Goal: Feedback & Contribution: Leave review/rating

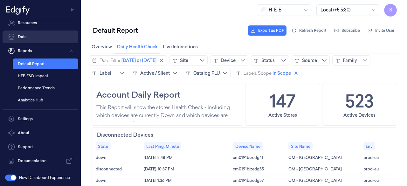
click at [22, 39] on link "Data" at bounding box center [41, 36] width 76 height 13
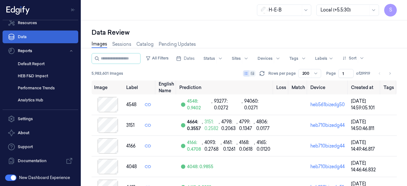
click at [24, 36] on link "Data" at bounding box center [41, 36] width 76 height 13
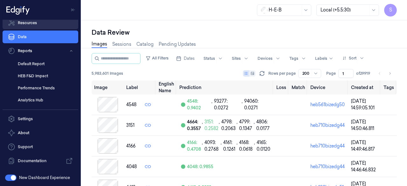
click at [31, 26] on link "Resources" at bounding box center [41, 23] width 76 height 13
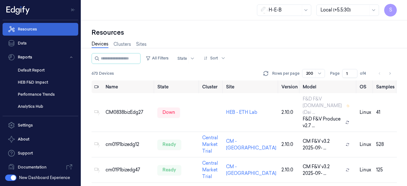
click at [37, 26] on link "Resources" at bounding box center [41, 29] width 76 height 13
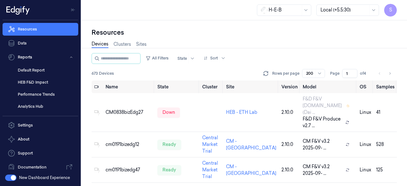
click at [98, 43] on link "Devices" at bounding box center [99, 44] width 17 height 7
click at [107, 59] on input "string" at bounding box center [120, 58] width 38 height 10
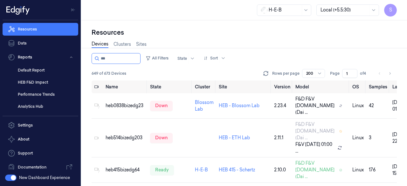
type input "***"
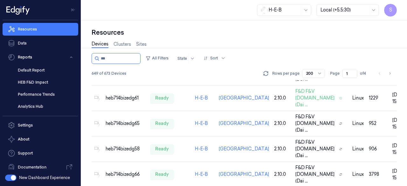
scroll to position [1492, 0]
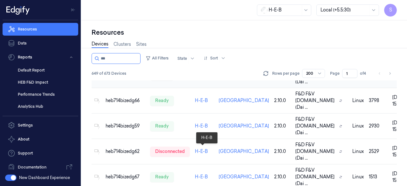
click at [201, 78] on link "H-E-B" at bounding box center [201, 75] width 13 height 6
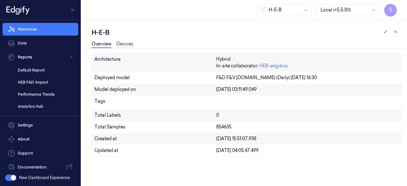
click at [123, 42] on link "Devices" at bounding box center [124, 44] width 17 height 7
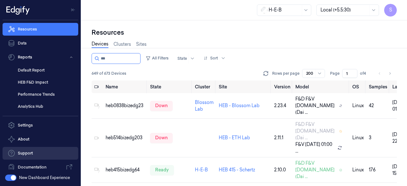
scroll to position [6, 0]
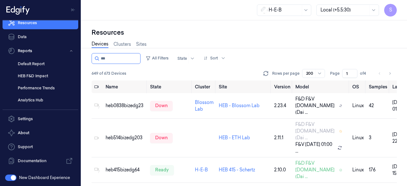
click at [12, 176] on button "button" at bounding box center [10, 177] width 11 height 6
click at [8, 179] on button "button" at bounding box center [10, 177] width 11 height 6
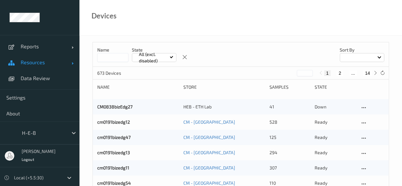
click at [71, 63] on link "Resources" at bounding box center [39, 62] width 79 height 16
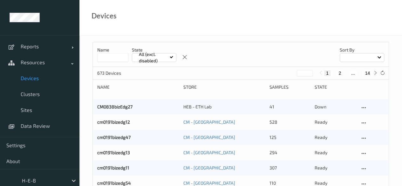
click at [34, 78] on span "Devices" at bounding box center [47, 78] width 52 height 6
click at [110, 56] on input at bounding box center [112, 57] width 31 height 9
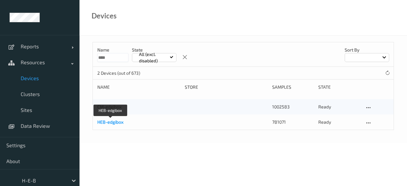
type input "****"
click at [114, 123] on link "HEB-edgibox" at bounding box center [110, 121] width 26 height 5
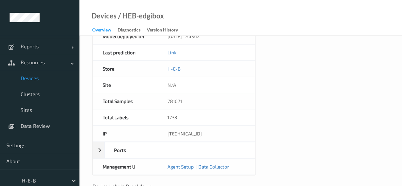
scroll to position [336, 0]
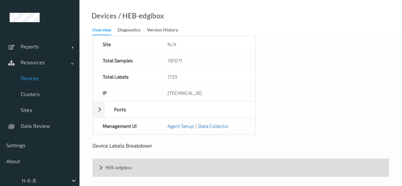
click at [101, 165] on div "HEB-edgibox" at bounding box center [241, 167] width 296 height 18
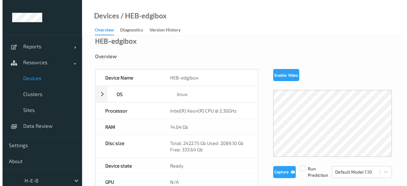
scroll to position [0, 0]
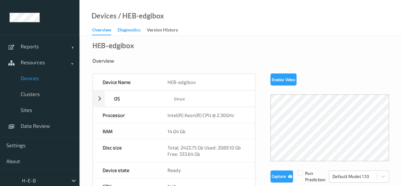
click at [128, 28] on div "Diagnostics" at bounding box center [129, 31] width 23 height 8
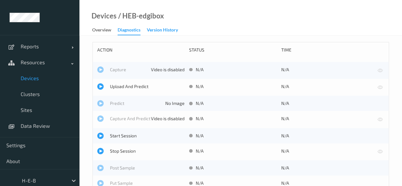
click at [160, 30] on div "Version History" at bounding box center [162, 31] width 31 height 8
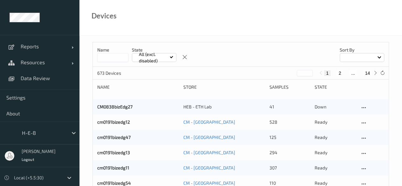
click at [109, 56] on input at bounding box center [112, 57] width 31 height 9
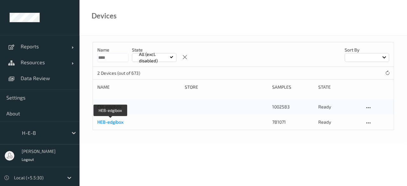
type input "****"
click at [110, 122] on link "HEB-edgibox" at bounding box center [110, 121] width 26 height 5
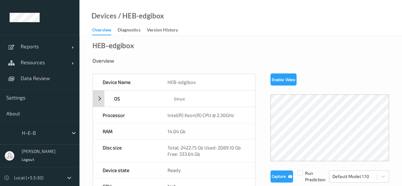
click at [99, 100] on div "OS linux" at bounding box center [174, 98] width 162 height 17
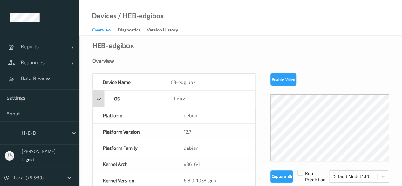
click at [99, 100] on div "OS linux" at bounding box center [174, 98] width 162 height 17
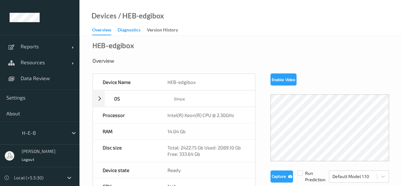
click at [123, 29] on div "Diagnostics" at bounding box center [129, 31] width 23 height 8
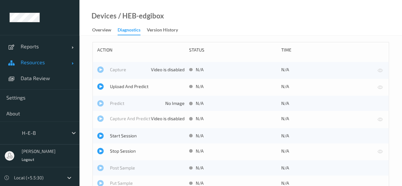
click at [71, 63] on link "Resources" at bounding box center [39, 62] width 79 height 16
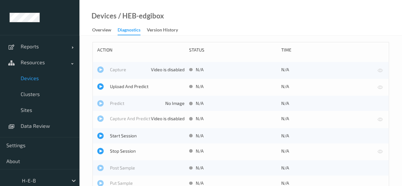
click at [35, 78] on span "Devices" at bounding box center [47, 78] width 52 height 6
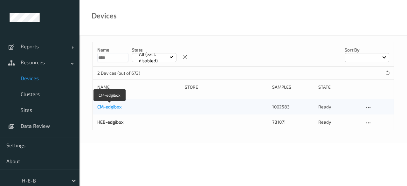
click at [114, 107] on link "CM-edgibox" at bounding box center [109, 106] width 24 height 5
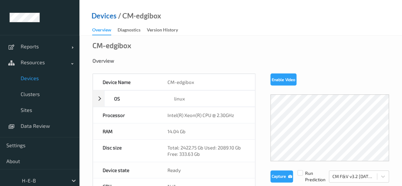
click at [104, 16] on link "Devices" at bounding box center [103, 16] width 25 height 6
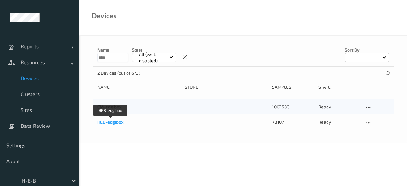
click at [118, 123] on link "HEB-edgibox" at bounding box center [110, 121] width 26 height 5
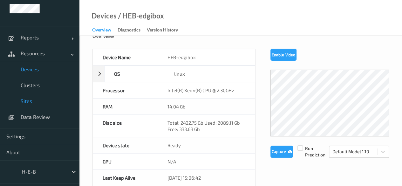
scroll to position [9, 0]
click at [31, 118] on span "Data Review" at bounding box center [47, 117] width 52 height 6
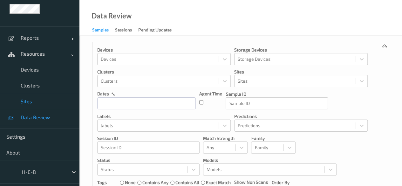
click at [31, 99] on span "Sites" at bounding box center [47, 101] width 52 height 6
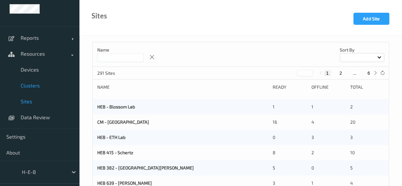
click at [40, 84] on span "Clusters" at bounding box center [47, 85] width 52 height 6
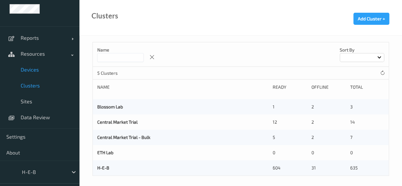
click at [39, 66] on link "Devices" at bounding box center [39, 70] width 79 height 16
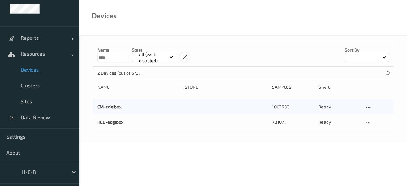
click at [181, 59] on div at bounding box center [185, 57] width 10 height 10
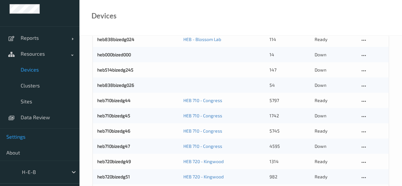
scroll to position [75, 0]
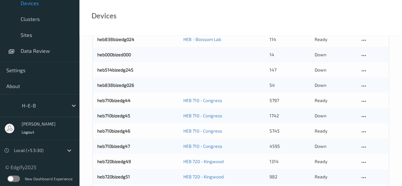
click at [11, 176] on label at bounding box center [13, 178] width 13 height 6
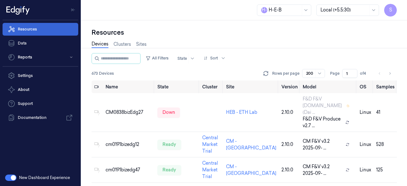
click at [34, 29] on link "Resources" at bounding box center [41, 29] width 76 height 13
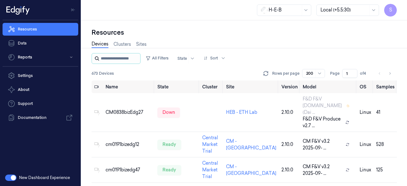
click at [114, 57] on input "string" at bounding box center [120, 58] width 38 height 10
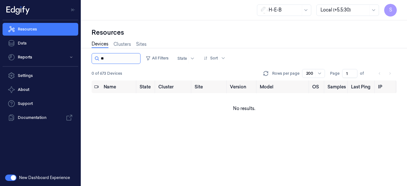
type input "*"
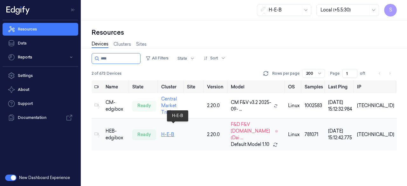
type input "****"
click at [174, 131] on link "H-E-B" at bounding box center [167, 134] width 13 height 6
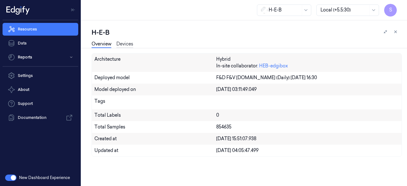
click at [126, 44] on link "Devices" at bounding box center [124, 44] width 17 height 7
click at [277, 66] on link ": HEB-edgibox" at bounding box center [272, 66] width 30 height 6
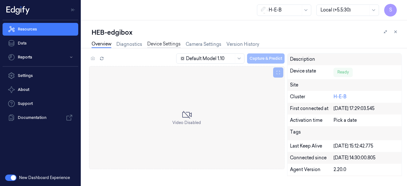
click at [162, 44] on link "Device Settings" at bounding box center [163, 44] width 33 height 7
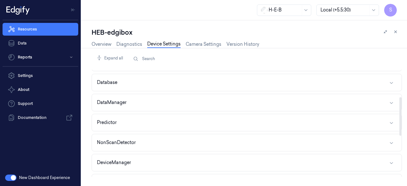
scroll to position [76, 0]
click at [220, 102] on button "DataManager" at bounding box center [246, 102] width 309 height 17
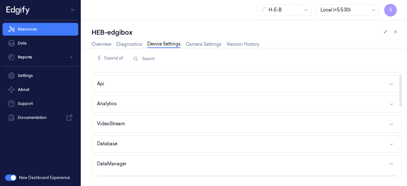
scroll to position [0, 0]
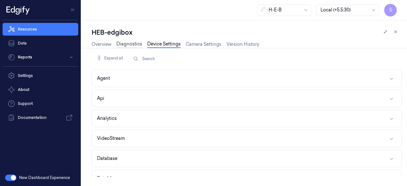
click at [126, 45] on link "Diagnostics" at bounding box center [129, 44] width 26 height 7
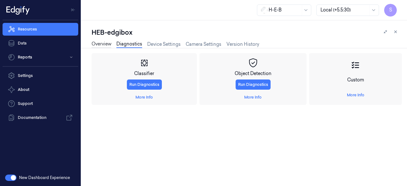
click at [101, 42] on link "Overview" at bounding box center [101, 44] width 20 height 7
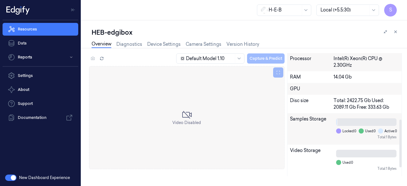
scroll to position [192, 0]
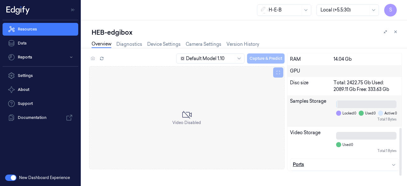
click at [394, 164] on icon "button" at bounding box center [393, 164] width 5 height 5
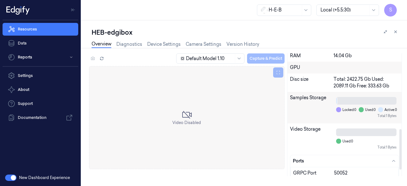
scroll to position [251, 0]
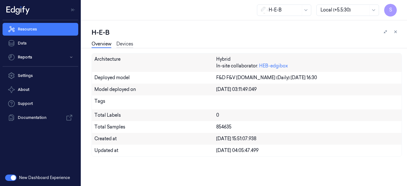
click at [124, 44] on link "Devices" at bounding box center [124, 44] width 17 height 7
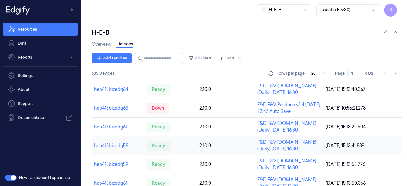
scroll to position [13, 0]
click at [101, 45] on link "Overview" at bounding box center [101, 44] width 20 height 7
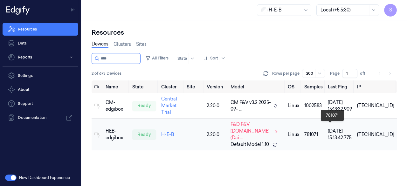
click at [322, 131] on div "781071" at bounding box center [313, 134] width 18 height 7
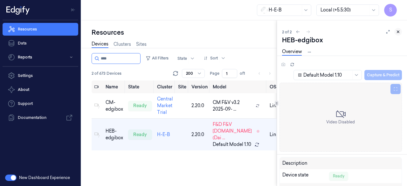
click at [398, 33] on icon at bounding box center [397, 32] width 4 height 4
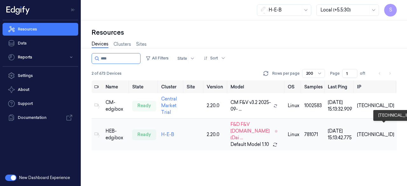
click at [380, 131] on div "10.116.2.98" at bounding box center [375, 134] width 37 height 7
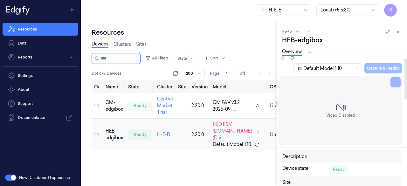
scroll to position [7, 0]
click at [355, 67] on icon at bounding box center [355, 67] width 5 height 5
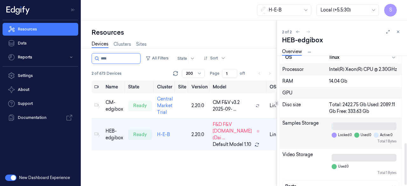
scroll to position [274, 0]
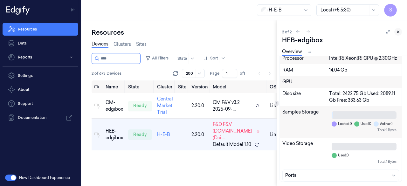
click at [397, 31] on icon at bounding box center [398, 32] width 2 height 2
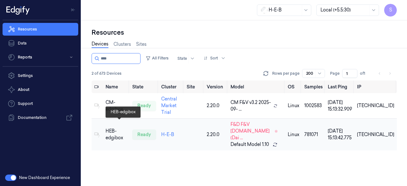
click at [109, 128] on div "HEB-edgibox" at bounding box center [116, 134] width 22 height 13
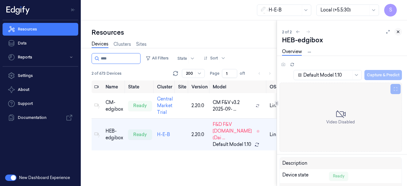
click at [400, 32] on icon at bounding box center [397, 32] width 4 height 4
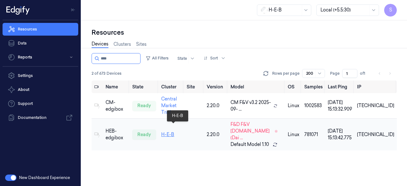
click at [173, 131] on link "H-E-B" at bounding box center [167, 134] width 13 height 6
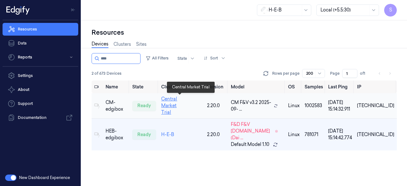
click at [173, 103] on link "Central Market Trial" at bounding box center [169, 105] width 16 height 19
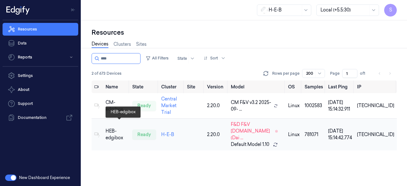
click at [111, 128] on div "HEB-edgibox" at bounding box center [116, 134] width 22 height 13
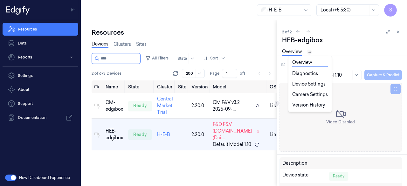
click at [309, 52] on html "S Resources Data Reports Settings About Support Documentation New Dashboard Exp…" at bounding box center [203, 93] width 407 height 186
click at [387, 32] on html "S Resources Data Reports Settings About Support Documentation New Dashboard Exp…" at bounding box center [203, 93] width 407 height 186
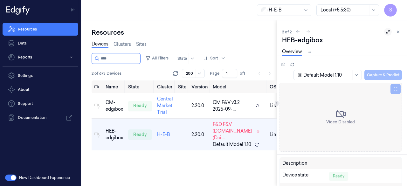
click at [387, 30] on icon at bounding box center [387, 32] width 4 height 4
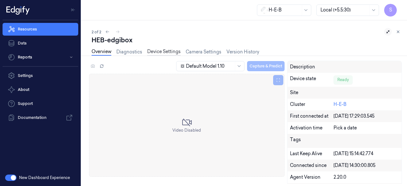
click at [168, 53] on link "Device Settings" at bounding box center [163, 51] width 33 height 7
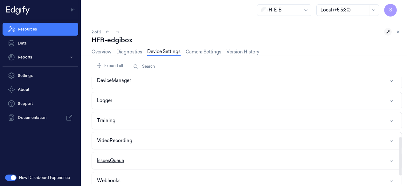
scroll to position [165, 0]
click at [201, 96] on button "Logger" at bounding box center [246, 100] width 309 height 17
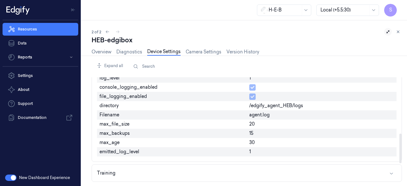
scroll to position [204, 0]
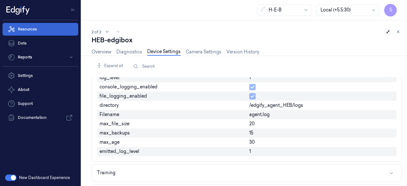
click at [30, 28] on link "Resources" at bounding box center [41, 29] width 76 height 13
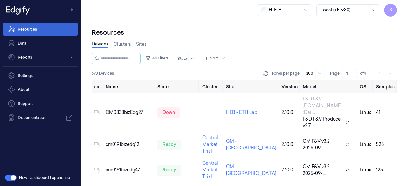
click at [32, 28] on link "Resources" at bounding box center [41, 29] width 76 height 13
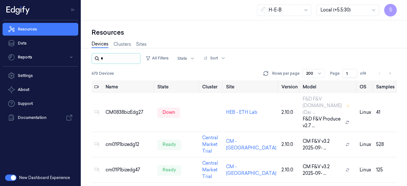
click at [110, 57] on input "string" at bounding box center [120, 58] width 38 height 10
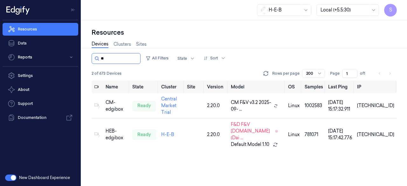
type input "*"
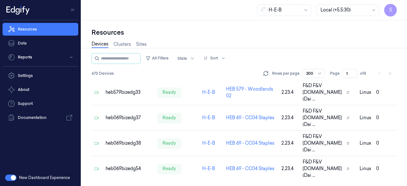
scroll to position [5642, 0]
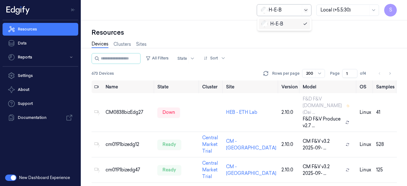
click at [306, 9] on icon at bounding box center [305, 10] width 5 height 5
click at [203, 30] on div "Resources" at bounding box center [243, 32] width 305 height 9
click at [189, 10] on div "H-E-B Local (+5.5:30) S" at bounding box center [243, 10] width 325 height 20
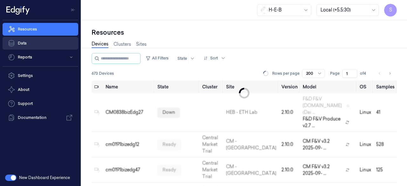
click at [24, 41] on link "Data" at bounding box center [41, 43] width 76 height 13
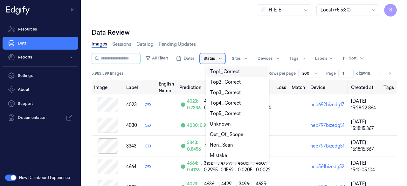
click at [223, 58] on icon at bounding box center [220, 58] width 5 height 5
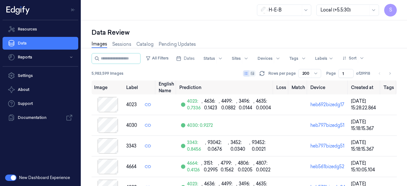
click at [239, 34] on div "Data Review" at bounding box center [243, 32] width 305 height 9
click at [253, 74] on icon at bounding box center [252, 73] width 3 height 3
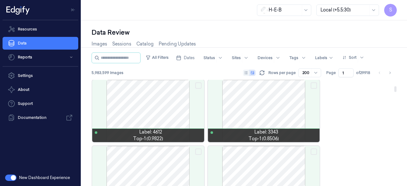
scroll to position [395, 0]
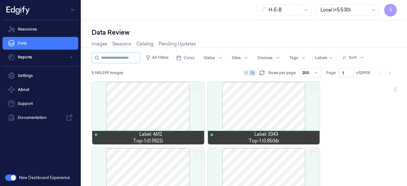
click at [248, 114] on div at bounding box center [264, 113] width 112 height 62
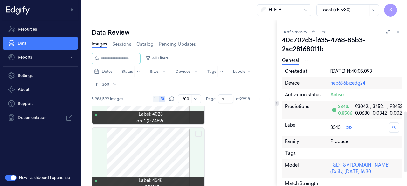
scroll to position [120, 0]
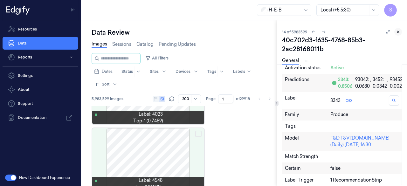
click at [399, 32] on icon at bounding box center [397, 32] width 4 height 4
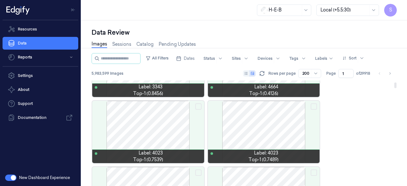
scroll to position [109, 0]
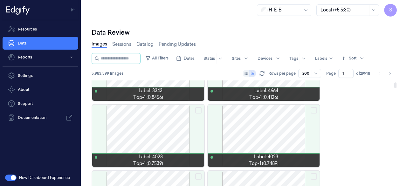
click at [158, 129] on div at bounding box center [148, 135] width 112 height 62
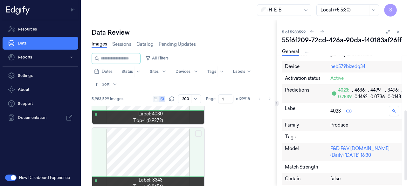
scroll to position [101, 0]
click at [348, 110] on icon at bounding box center [348, 110] width 3 height 3
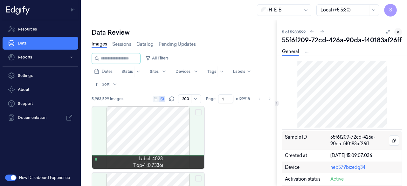
click at [397, 31] on icon at bounding box center [397, 32] width 4 height 4
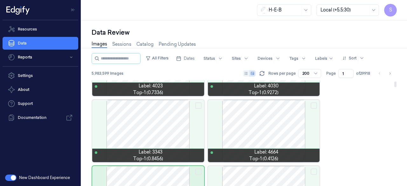
scroll to position [48, 0]
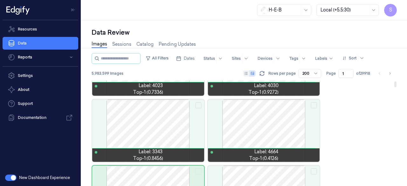
click at [156, 127] on div at bounding box center [148, 130] width 112 height 62
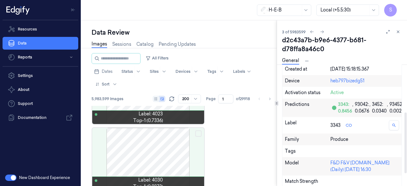
scroll to position [120, 0]
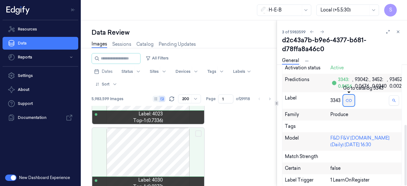
click at [348, 101] on icon at bounding box center [348, 100] width 3 height 3
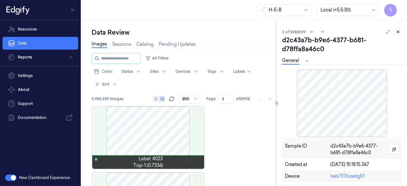
click at [398, 33] on icon at bounding box center [397, 32] width 4 height 4
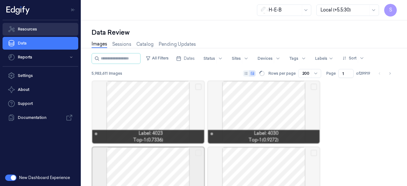
click at [26, 30] on link "Resources" at bounding box center [41, 29] width 76 height 13
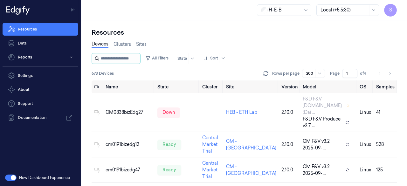
click at [111, 59] on input "string" at bounding box center [120, 58] width 38 height 10
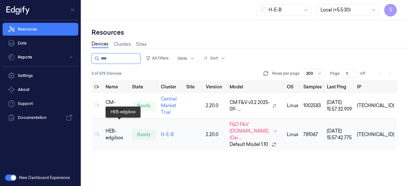
type input "****"
click at [114, 129] on div "HEB-edgibox" at bounding box center [115, 134] width 21 height 13
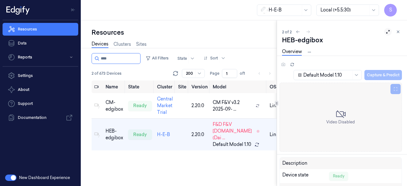
click at [388, 30] on icon at bounding box center [387, 32] width 4 height 4
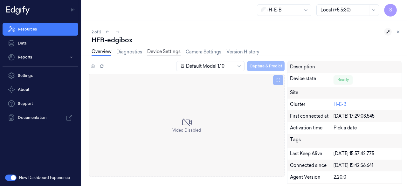
click at [167, 49] on link "Device Settings" at bounding box center [163, 51] width 33 height 7
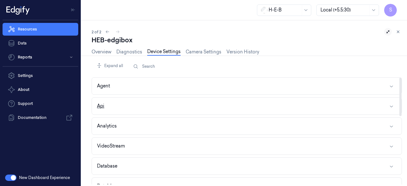
click at [390, 104] on icon "button" at bounding box center [390, 106] width 5 height 5
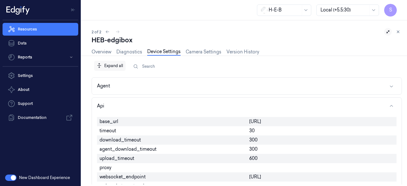
click at [108, 66] on div "Expand all" at bounding box center [109, 66] width 31 height 12
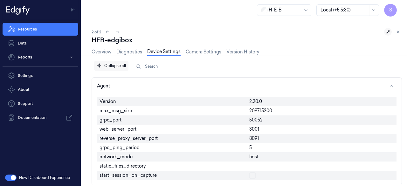
click at [108, 66] on div "Collapse all" at bounding box center [111, 66] width 34 height 12
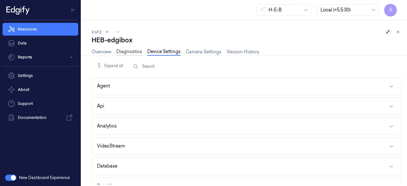
click at [132, 52] on link "Diagnostics" at bounding box center [129, 51] width 26 height 7
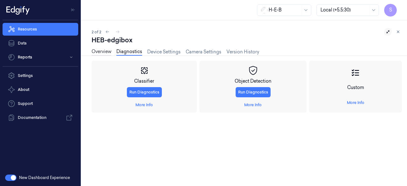
click at [104, 49] on link "Overview" at bounding box center [101, 51] width 20 height 7
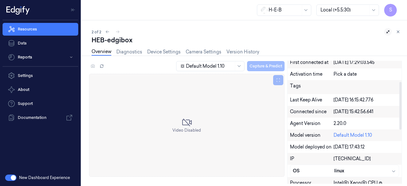
scroll to position [54, 0]
click at [237, 65] on icon at bounding box center [238, 66] width 5 height 5
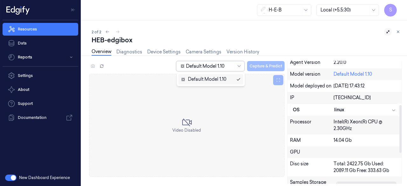
scroll to position [116, 0]
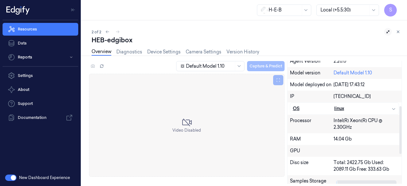
click at [340, 108] on div "linux" at bounding box center [365, 108] width 62 height 7
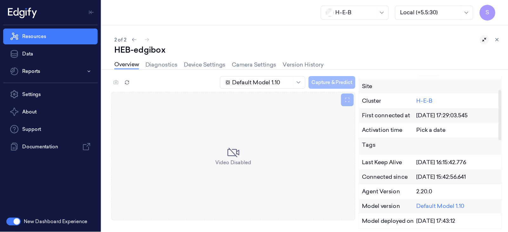
scroll to position [0, 0]
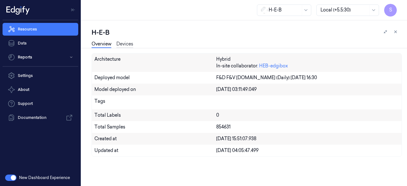
click at [125, 41] on link "Devices" at bounding box center [124, 44] width 17 height 7
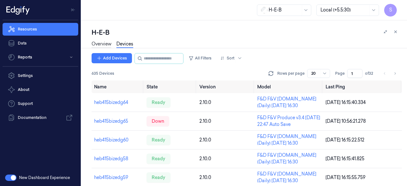
click at [98, 42] on link "Overview" at bounding box center [101, 44] width 20 height 7
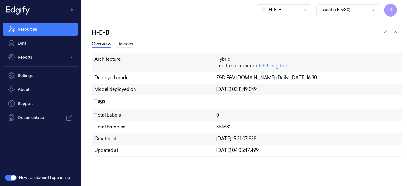
click at [124, 43] on link "Devices" at bounding box center [124, 44] width 17 height 7
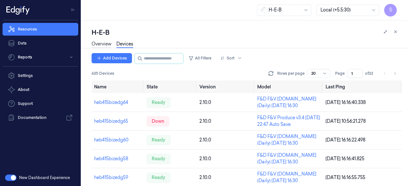
click at [101, 45] on link "Overview" at bounding box center [101, 44] width 20 height 7
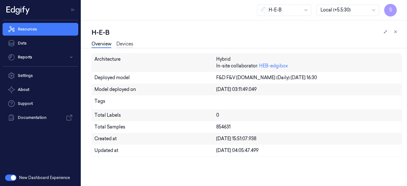
click at [128, 42] on link "Devices" at bounding box center [124, 44] width 17 height 7
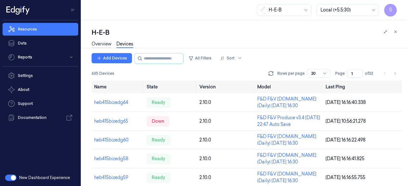
click at [96, 44] on link "Overview" at bounding box center [101, 44] width 20 height 7
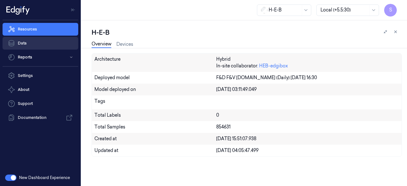
click at [27, 43] on link "Data" at bounding box center [41, 43] width 76 height 13
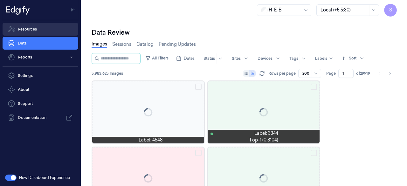
click at [24, 30] on link "Resources" at bounding box center [41, 29] width 76 height 13
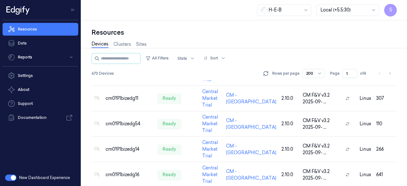
scroll to position [122, 0]
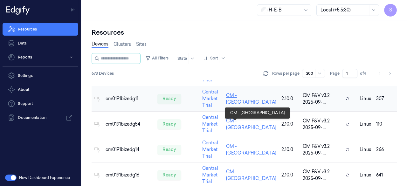
click at [235, 105] on link "CM - San Antonio" at bounding box center [251, 98] width 50 height 12
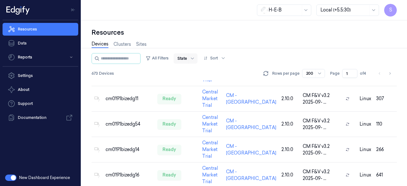
click at [187, 56] on div at bounding box center [182, 59] width 10 height 6
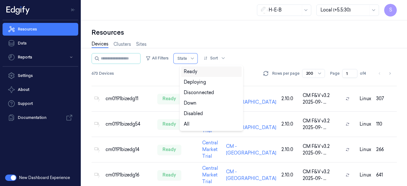
click at [194, 75] on div "Ready" at bounding box center [211, 71] width 60 height 10
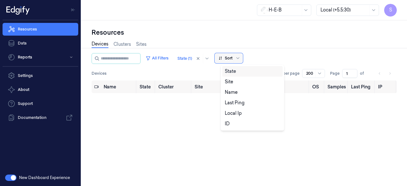
click at [243, 55] on div "Sort" at bounding box center [228, 58] width 28 height 10
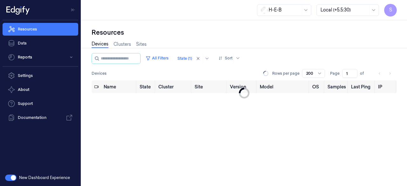
click at [198, 34] on div "Resources" at bounding box center [243, 32] width 305 height 9
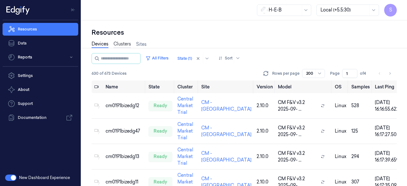
click at [119, 44] on link "Clusters" at bounding box center [121, 44] width 17 height 7
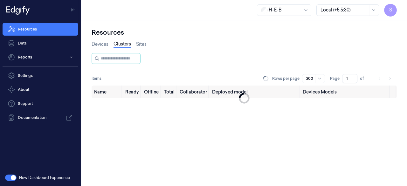
click at [173, 136] on div "Name Ready Offline Total Collaborator Deployed model Devices Models" at bounding box center [243, 135] width 305 height 101
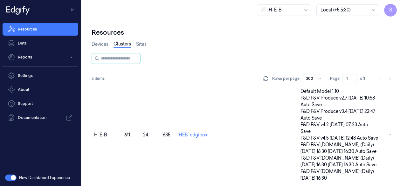
scroll to position [136, 0]
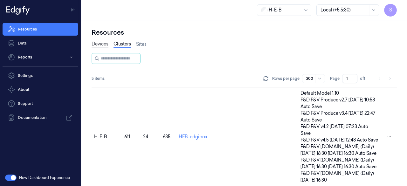
click at [102, 44] on link "Devices" at bounding box center [99, 44] width 17 height 7
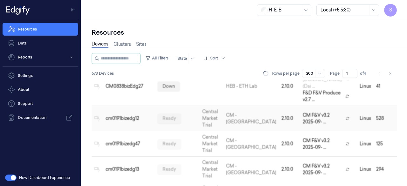
scroll to position [29, 0]
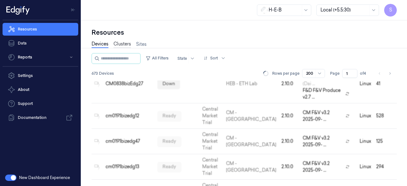
click at [120, 45] on link "Clusters" at bounding box center [121, 44] width 17 height 7
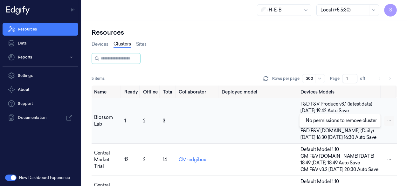
click at [387, 121] on html "S Resources Data Reports Settings About Support Documentation New Dashboard Exp…" at bounding box center [203, 93] width 407 height 186
click at [251, 128] on html "S Resources Data Reports Settings About Support Documentation New Dashboard Exp…" at bounding box center [203, 93] width 407 height 186
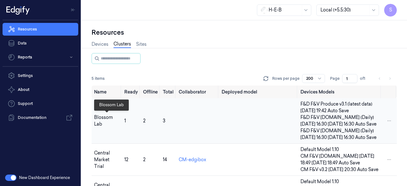
click at [104, 118] on div "Blossom Lab" at bounding box center [106, 120] width 25 height 13
click at [107, 117] on div "Blossom Lab" at bounding box center [106, 120] width 25 height 13
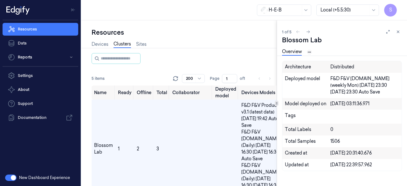
click at [311, 52] on html "S Resources Data Reports Settings About Support Documentation New Dashboard Exp…" at bounding box center [203, 93] width 407 height 186
click at [309, 74] on link "Devices" at bounding box center [309, 73] width 32 height 7
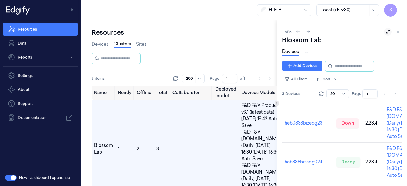
click at [387, 33] on icon at bounding box center [387, 32] width 4 height 4
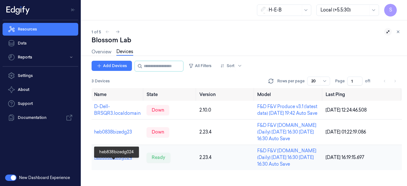
click at [116, 160] on link "heb838bizedg024" at bounding box center [113, 157] width 38 height 6
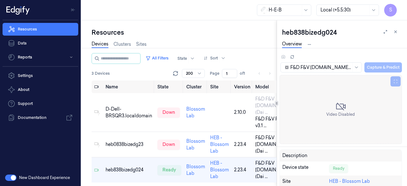
scroll to position [10, 0]
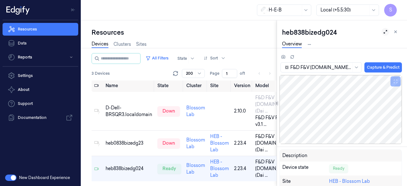
click at [384, 32] on icon at bounding box center [385, 32] width 4 height 4
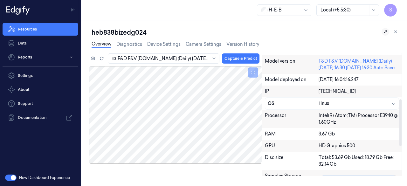
scroll to position [120, 0]
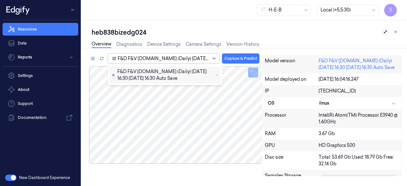
click at [215, 58] on icon at bounding box center [213, 58] width 5 height 5
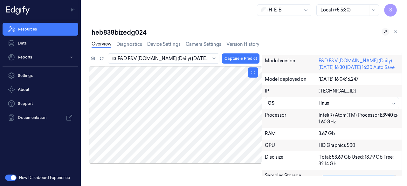
click at [101, 97] on div at bounding box center [174, 115] width 170 height 98
click at [199, 42] on link "Camera Settings" at bounding box center [203, 44] width 36 height 7
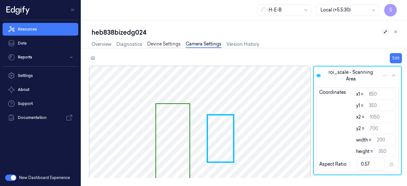
click at [160, 42] on link "Device Settings" at bounding box center [163, 44] width 33 height 7
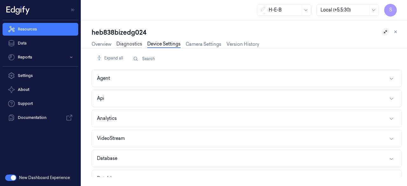
click at [122, 44] on link "Diagnostics" at bounding box center [129, 44] width 26 height 7
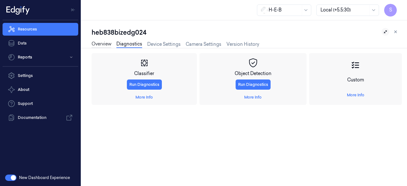
click at [107, 43] on link "Overview" at bounding box center [101, 44] width 20 height 7
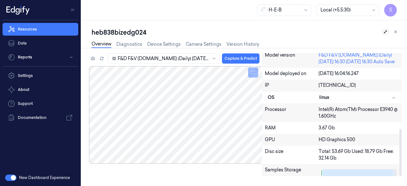
scroll to position [198, 0]
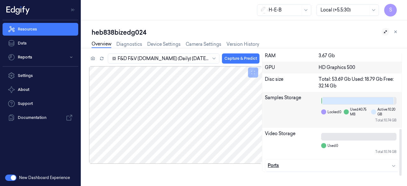
click at [391, 163] on icon "button" at bounding box center [393, 165] width 5 height 5
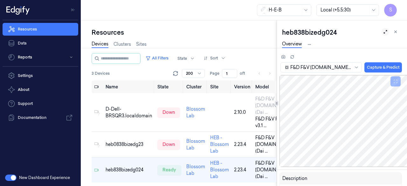
scroll to position [0, 2]
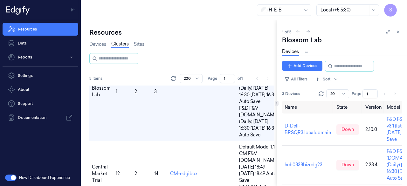
scroll to position [86, 0]
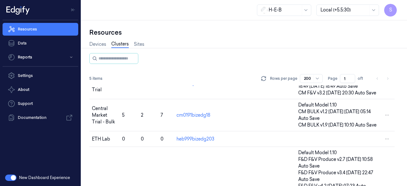
scroll to position [79, 0]
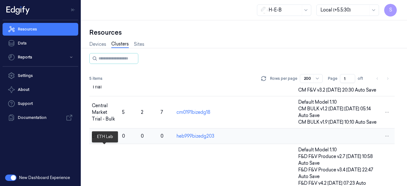
click at [100, 139] on div "ETH Lab" at bounding box center [104, 136] width 25 height 7
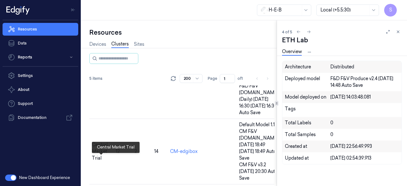
scroll to position [92, 0]
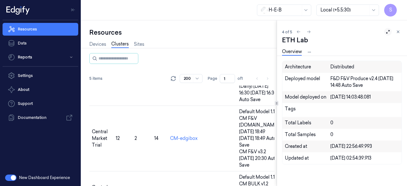
click at [387, 31] on icon at bounding box center [387, 32] width 4 height 4
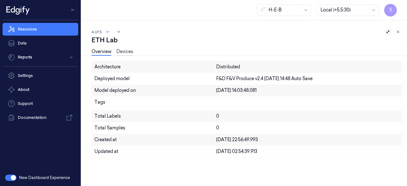
click at [126, 52] on link "Devices" at bounding box center [124, 51] width 17 height 7
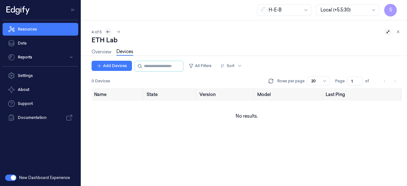
click at [107, 32] on icon at bounding box center [108, 32] width 4 height 4
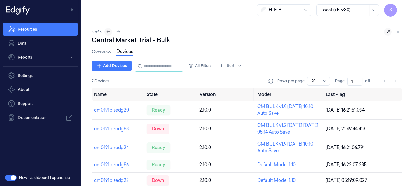
click at [107, 32] on icon at bounding box center [108, 32] width 4 height 4
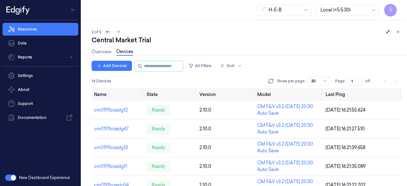
click at [107, 32] on icon at bounding box center [107, 32] width 4 height 4
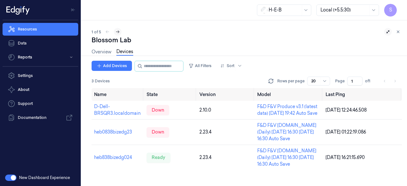
click at [116, 31] on icon at bounding box center [117, 32] width 4 height 4
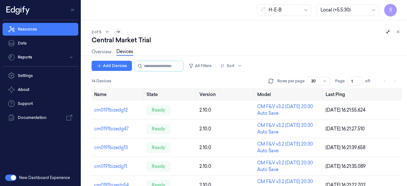
click at [116, 31] on icon at bounding box center [118, 32] width 4 height 4
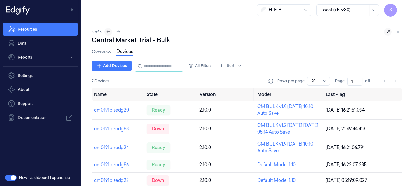
click at [107, 32] on icon at bounding box center [108, 32] width 4 height 4
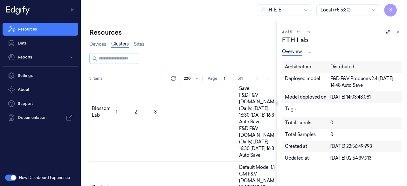
scroll to position [548, 0]
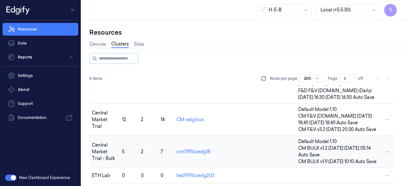
scroll to position [40, 0]
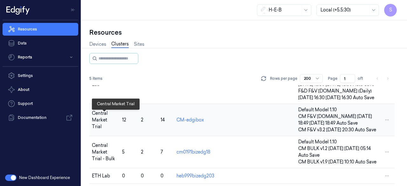
click at [98, 123] on div "Central Market Trial" at bounding box center [104, 120] width 25 height 20
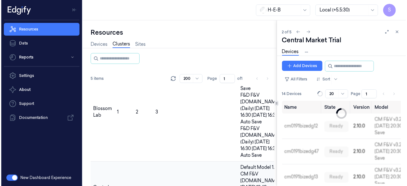
scroll to position [77, 0]
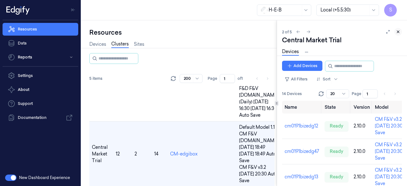
click at [398, 32] on icon at bounding box center [397, 32] width 4 height 4
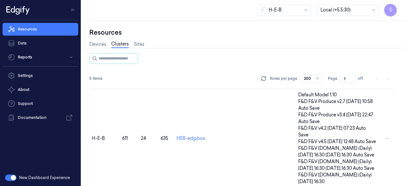
scroll to position [167, 0]
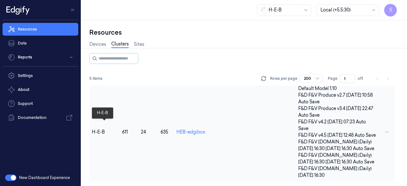
click at [97, 129] on div "H-E-B" at bounding box center [104, 132] width 25 height 7
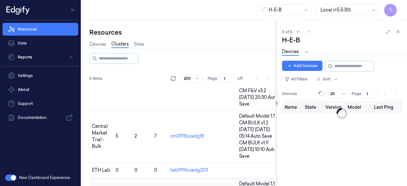
scroll to position [153, 0]
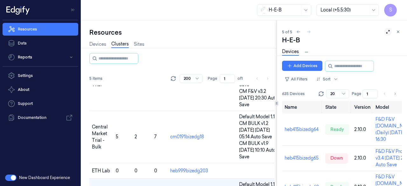
click at [388, 33] on icon at bounding box center [387, 32] width 4 height 4
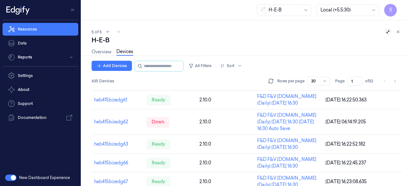
scroll to position [104, 0]
click at [100, 50] on link "Overview" at bounding box center [101, 51] width 20 height 7
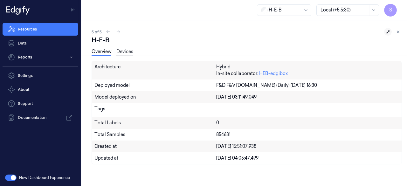
click at [125, 54] on link "Devices" at bounding box center [124, 51] width 17 height 7
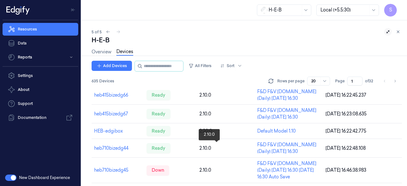
scroll to position [202, 0]
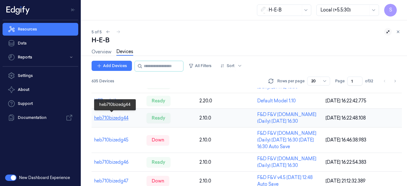
click at [111, 116] on link "heb710bizedg44" at bounding box center [111, 118] width 34 height 6
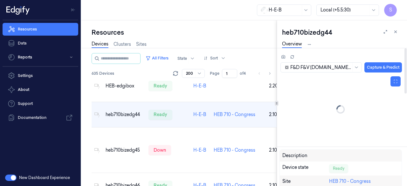
scroll to position [311, 0]
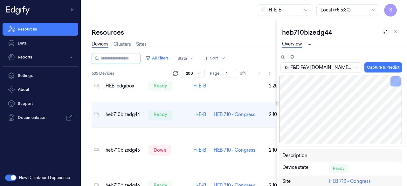
click at [384, 31] on icon at bounding box center [385, 32] width 4 height 4
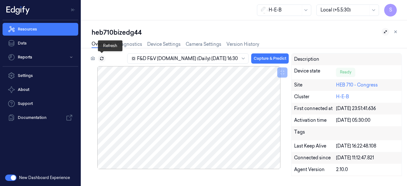
click at [102, 58] on icon at bounding box center [101, 58] width 4 height 4
click at [132, 44] on link "Diagnostics" at bounding box center [129, 44] width 26 height 7
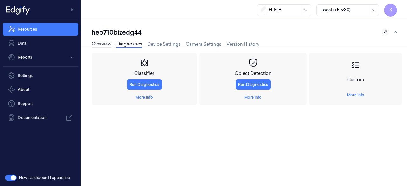
click at [102, 41] on link "Overview" at bounding box center [101, 44] width 20 height 7
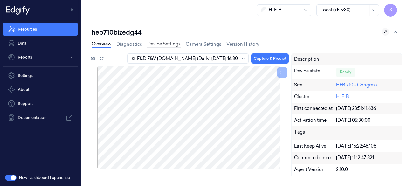
click at [162, 44] on link "Device Settings" at bounding box center [163, 44] width 33 height 7
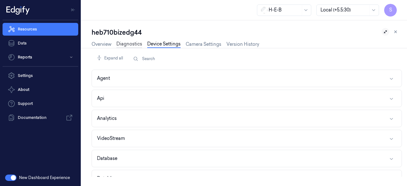
click at [130, 41] on link "Diagnostics" at bounding box center [129, 44] width 26 height 7
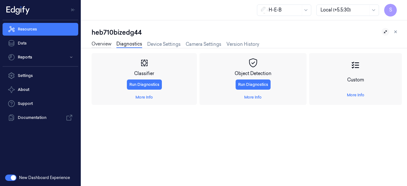
click at [100, 44] on link "Overview" at bounding box center [101, 44] width 20 height 7
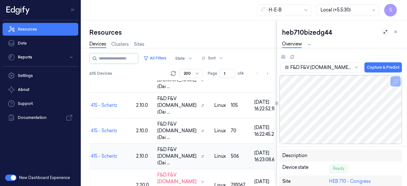
scroll to position [0, 131]
click at [230, 134] on div "70" at bounding box center [239, 130] width 18 height 7
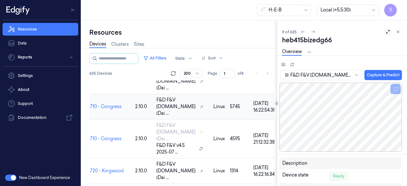
scroll to position [0, 133]
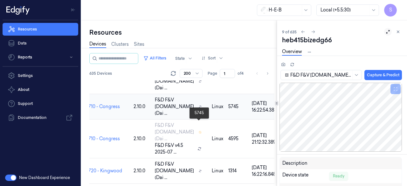
click at [228, 110] on div "5745" at bounding box center [237, 106] width 18 height 7
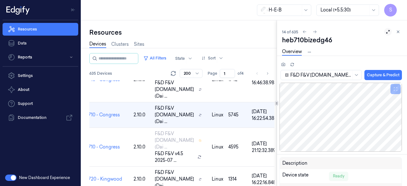
click at [387, 32] on icon at bounding box center [387, 32] width 4 height 4
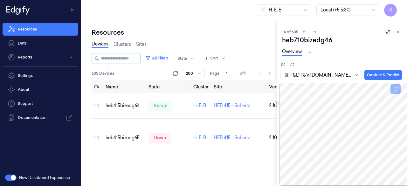
scroll to position [0, 2]
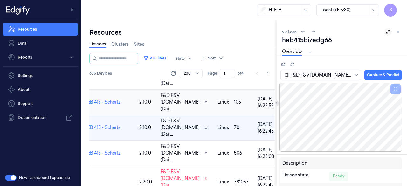
scroll to position [0, 133]
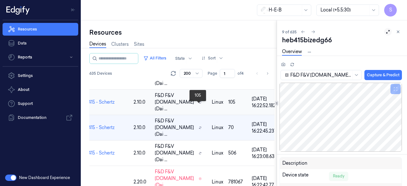
click at [228, 105] on div "105" at bounding box center [237, 102] width 18 height 7
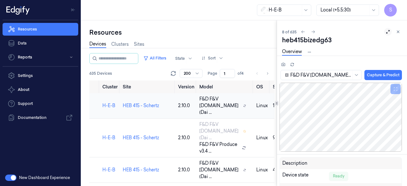
scroll to position [0, 87]
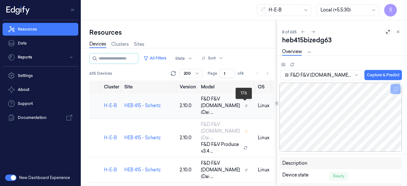
click at [274, 105] on div "176" at bounding box center [283, 105] width 18 height 7
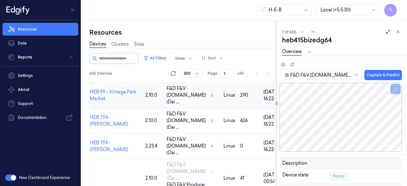
scroll to position [0, 118]
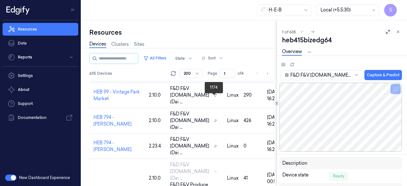
click at [243, 73] on div "1174" at bounding box center [252, 69] width 18 height 7
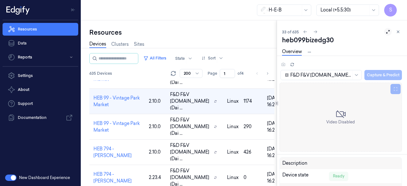
scroll to position [889, 0]
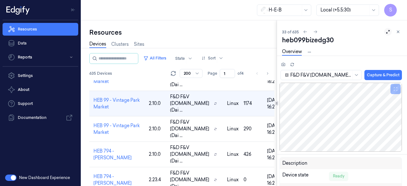
click at [386, 31] on icon at bounding box center [387, 32] width 4 height 4
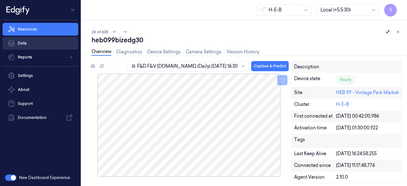
click at [23, 43] on link "Data" at bounding box center [41, 43] width 76 height 13
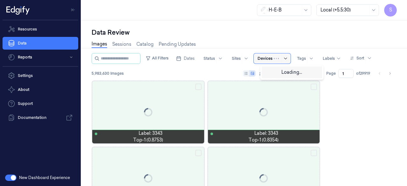
click at [283, 59] on div at bounding box center [281, 58] width 16 height 10
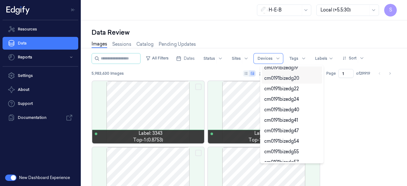
scroll to position [114, 0]
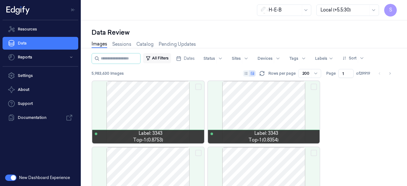
click at [162, 58] on button "All Filters" at bounding box center [157, 58] width 28 height 10
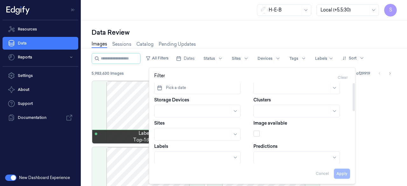
scroll to position [0, 0]
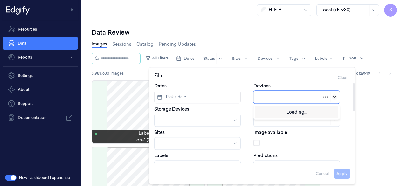
click at [337, 97] on icon at bounding box center [334, 96] width 5 height 5
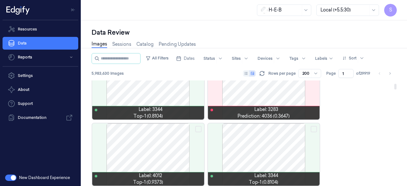
scroll to position [178, 0]
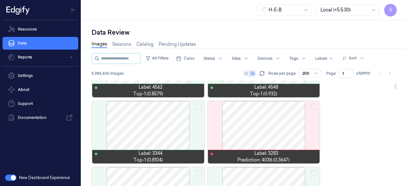
click at [260, 131] on div at bounding box center [264, 132] width 112 height 62
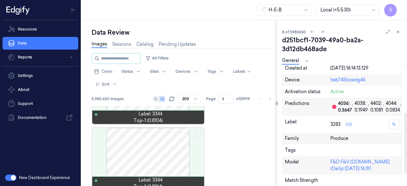
scroll to position [97, 0]
click at [349, 122] on icon at bounding box center [348, 123] width 3 height 3
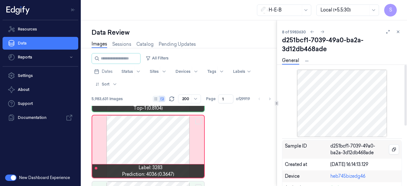
scroll to position [520, 0]
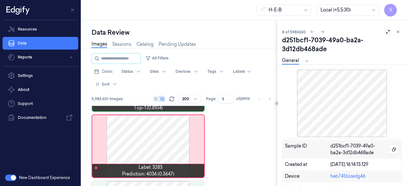
click at [385, 29] on button at bounding box center [388, 32] width 8 height 8
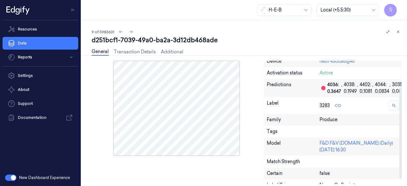
scroll to position [43, 0]
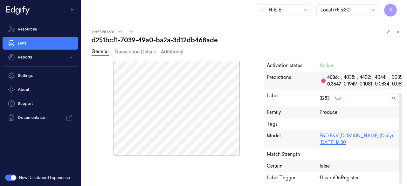
click at [324, 143] on div "F&D F&V v4.9.ST (Daily) 2025-09-23 16:30" at bounding box center [358, 138] width 79 height 13
click at [336, 137] on div "F&D F&V v4.9.ST (Daily) 2025-09-23 16:30" at bounding box center [358, 138] width 79 height 13
drag, startPoint x: 336, startPoint y: 137, endPoint x: 361, endPoint y: 134, distance: 25.5
click at [361, 134] on div "F&D F&V v4.9.ST (Daily) 2025-09-23 16:30" at bounding box center [358, 138] width 79 height 13
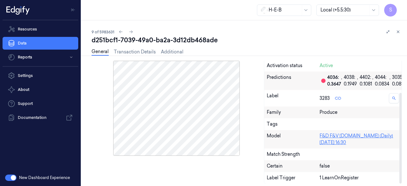
drag, startPoint x: 361, startPoint y: 134, endPoint x: 389, endPoint y: 137, distance: 27.7
click at [389, 137] on div "F&D F&V v4.9.ST (Daily) 2025-09-23 16:30" at bounding box center [358, 138] width 79 height 13
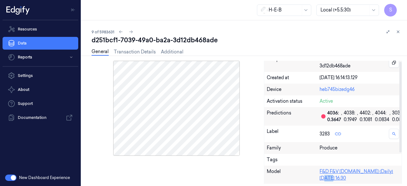
scroll to position [0, 0]
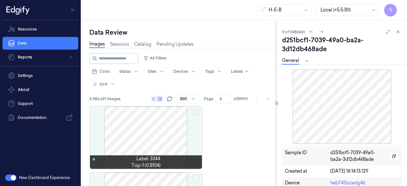
scroll to position [521, 0]
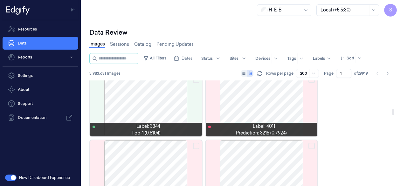
scroll to position [1856, 0]
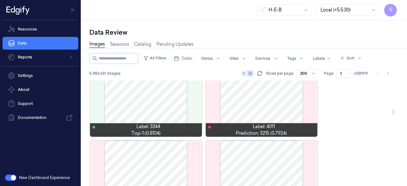
click at [263, 104] on div at bounding box center [261, 105] width 112 height 62
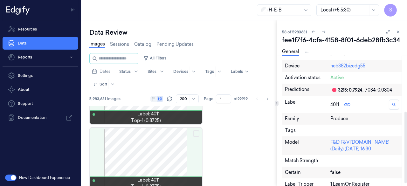
scroll to position [102, 0]
click at [346, 103] on icon at bounding box center [346, 104] width 3 height 3
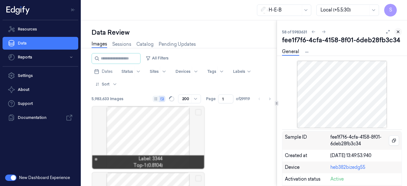
click at [398, 31] on icon at bounding box center [398, 32] width 2 height 2
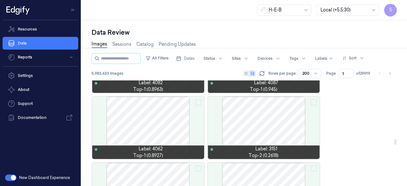
scroll to position [3816, 0]
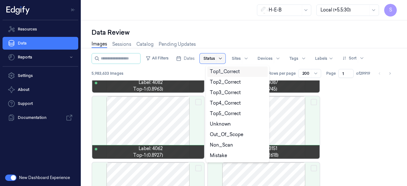
click at [223, 60] on icon at bounding box center [220, 58] width 5 height 5
click at [223, 124] on div "Unknown" at bounding box center [220, 124] width 21 height 7
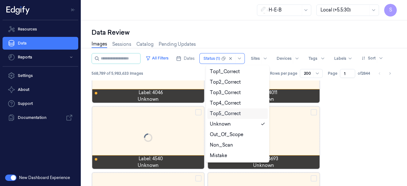
scroll to position [1895, 0]
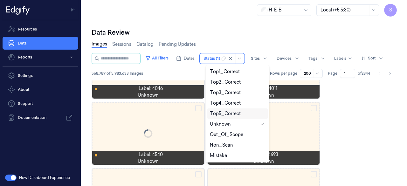
click at [264, 37] on div "Data Review" at bounding box center [243, 32] width 305 height 9
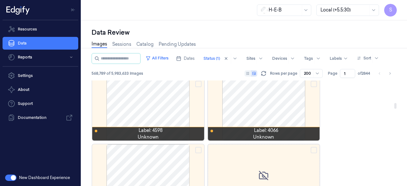
scroll to position [1457, 0]
click at [266, 106] on div at bounding box center [264, 109] width 112 height 62
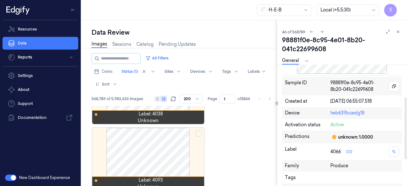
scroll to position [64, 0]
click at [350, 151] on icon at bounding box center [348, 151] width 3 height 3
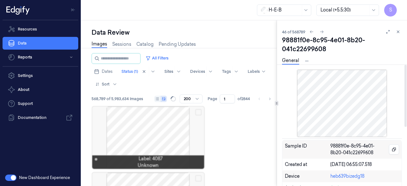
scroll to position [101, 0]
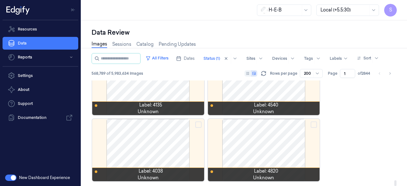
scroll to position [6503, 0]
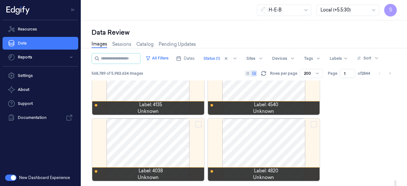
click at [260, 146] on div at bounding box center [264, 149] width 112 height 62
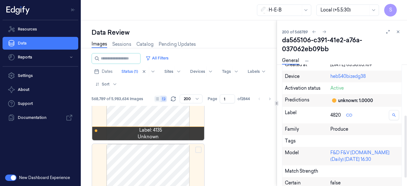
scroll to position [100, 0]
click at [349, 113] on icon at bounding box center [348, 114] width 3 height 3
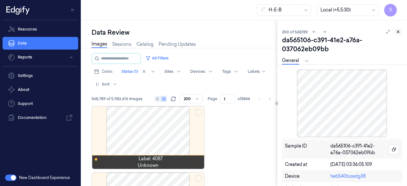
click at [397, 32] on icon at bounding box center [397, 32] width 4 height 4
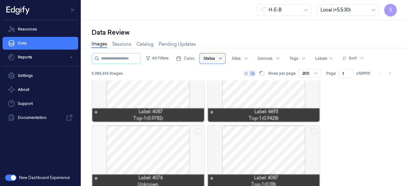
scroll to position [6503, 0]
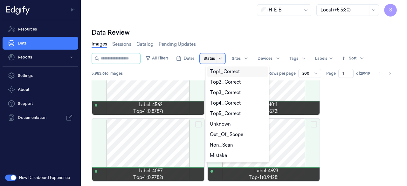
click at [223, 58] on icon at bounding box center [220, 58] width 5 height 5
click at [222, 156] on div "Mistake" at bounding box center [218, 155] width 17 height 7
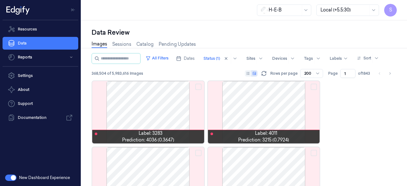
click at [230, 30] on div "Data Review" at bounding box center [243, 32] width 305 height 9
click at [268, 110] on div at bounding box center [264, 112] width 112 height 62
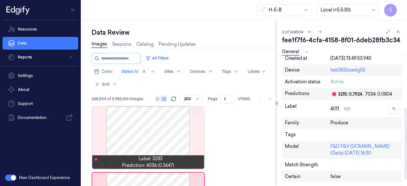
scroll to position [98, 0]
click at [345, 107] on icon at bounding box center [347, 108] width 6 height 6
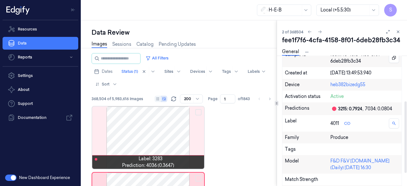
scroll to position [105, 0]
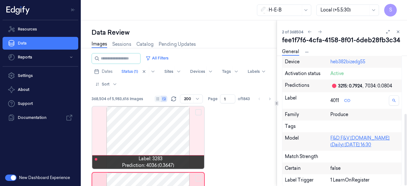
click at [347, 144] on div "F&D F&V v4.9.ST (Daily) 2025-09-23 16:30" at bounding box center [364, 141] width 69 height 13
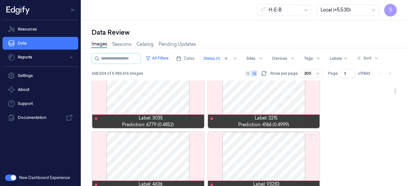
scroll to position [477, 0]
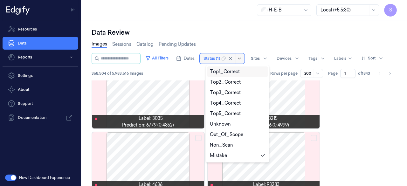
click at [242, 58] on div at bounding box center [232, 58] width 22 height 10
click at [228, 136] on div "Out_Of_Scope" at bounding box center [226, 134] width 33 height 7
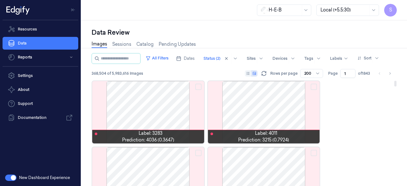
click at [253, 117] on div at bounding box center [264, 112] width 112 height 62
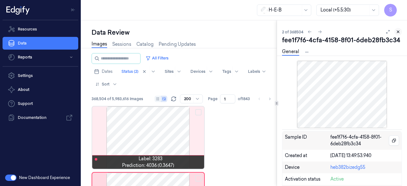
click at [396, 32] on icon at bounding box center [397, 32] width 4 height 4
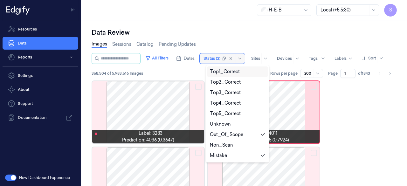
click at [238, 58] on div at bounding box center [232, 58] width 22 height 10
click at [228, 156] on div "Mistake" at bounding box center [237, 155] width 55 height 7
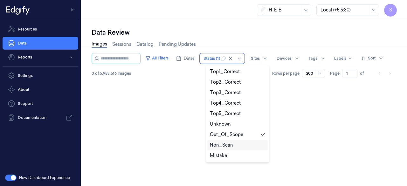
click at [224, 144] on div "Non_Scan" at bounding box center [221, 145] width 23 height 7
click at [239, 130] on div "Out_Of_Scope" at bounding box center [237, 134] width 60 height 10
click at [230, 114] on div "Top5_Correct" at bounding box center [225, 113] width 31 height 7
click at [235, 144] on div "Non_Scan" at bounding box center [237, 145] width 55 height 7
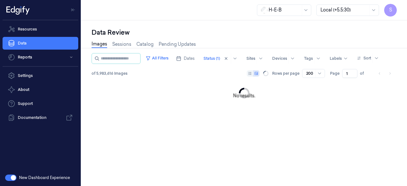
click at [234, 34] on div "Data Review" at bounding box center [243, 32] width 305 height 9
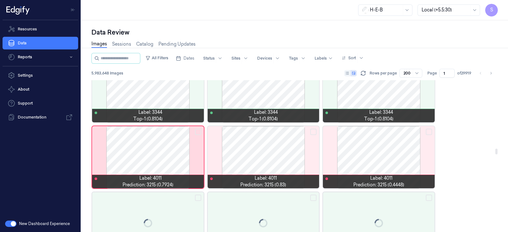
scroll to position [2003, 0]
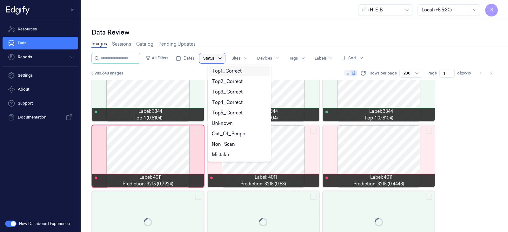
click at [223, 59] on icon at bounding box center [220, 58] width 5 height 5
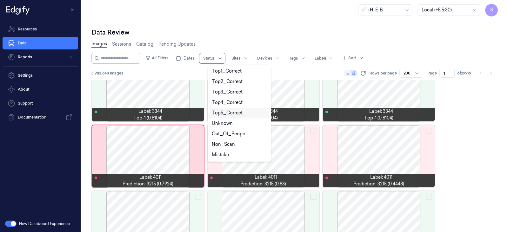
click at [228, 114] on div "Top5_Correct" at bounding box center [227, 113] width 31 height 7
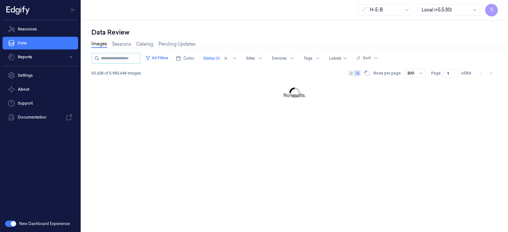
click at [291, 23] on div "Data Review Images Sessions Catalog Pending Updates All Filters Dates Status (1…" at bounding box center [294, 126] width 427 height 212
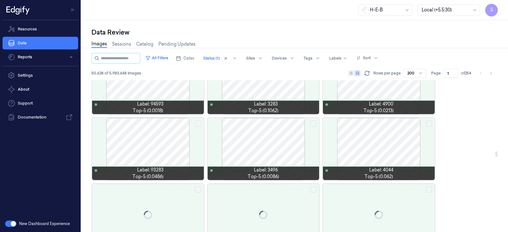
scroll to position [2080, 0]
